Goal: Transaction & Acquisition: Obtain resource

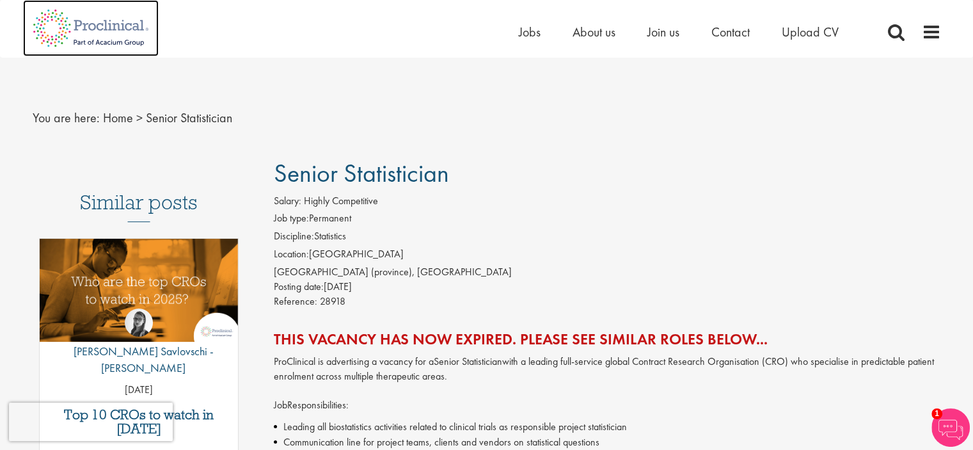
click at [115, 18] on img at bounding box center [91, 28] width 136 height 56
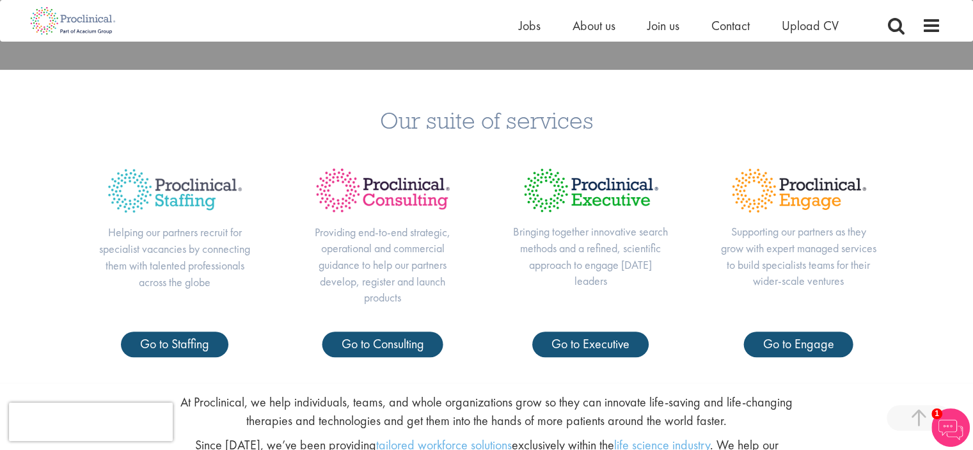
scroll to position [430, 0]
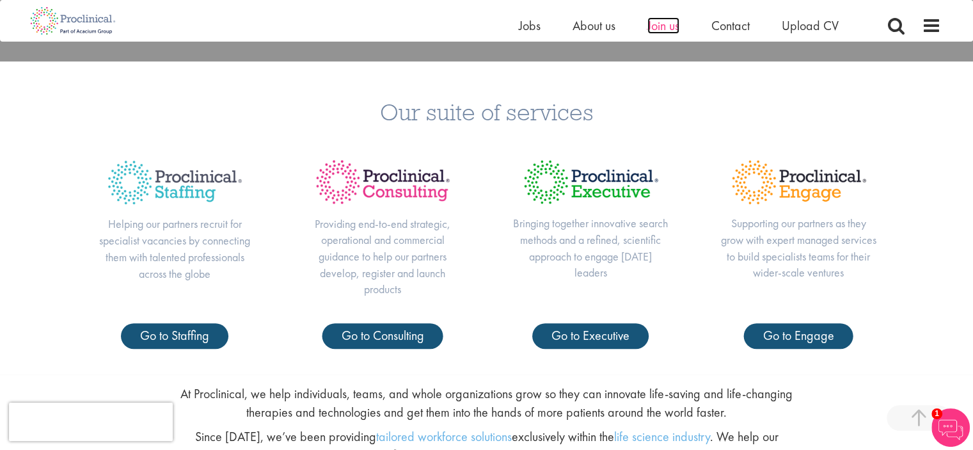
click at [664, 25] on span "Join us" at bounding box center [663, 25] width 32 height 17
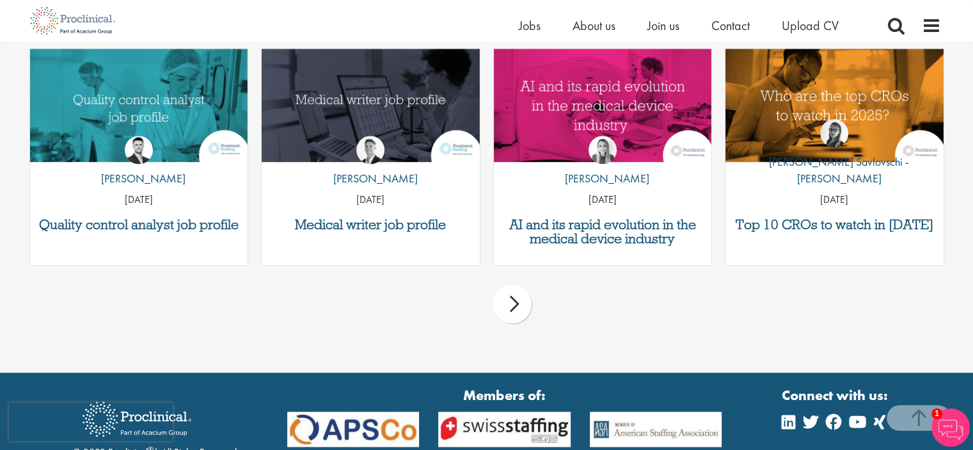
scroll to position [1787, 0]
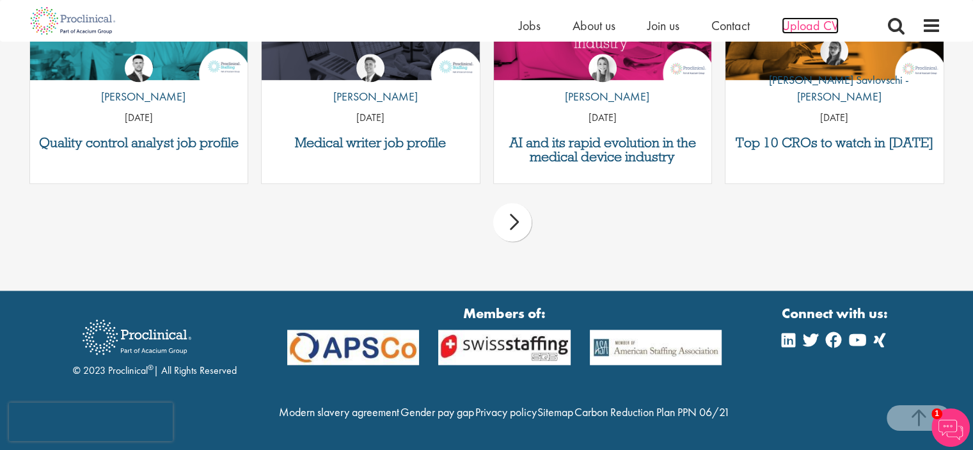
click at [818, 29] on span "Upload CV" at bounding box center [809, 25] width 57 height 17
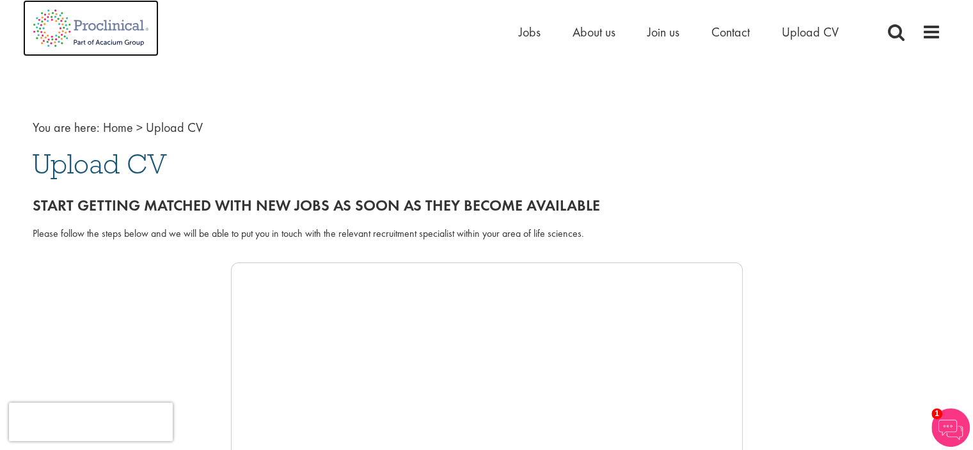
click at [77, 27] on img at bounding box center [91, 28] width 136 height 56
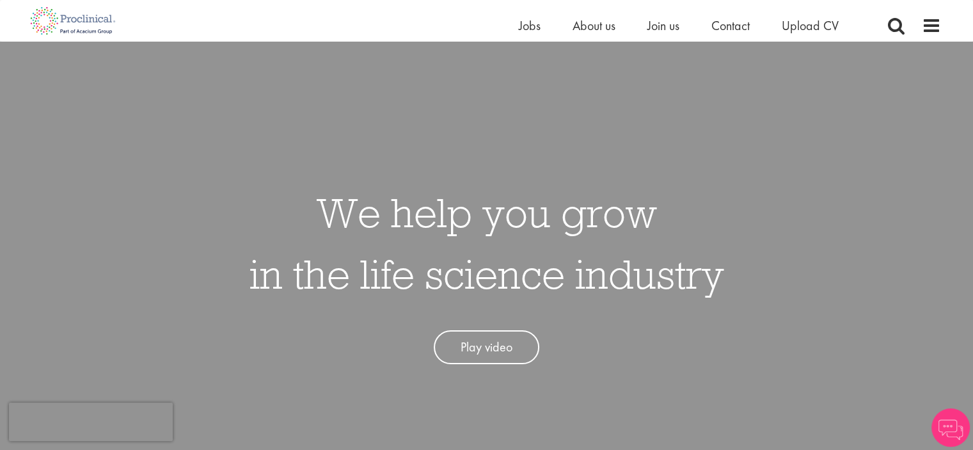
scroll to position [348, 0]
